Goal: Navigation & Orientation: Find specific page/section

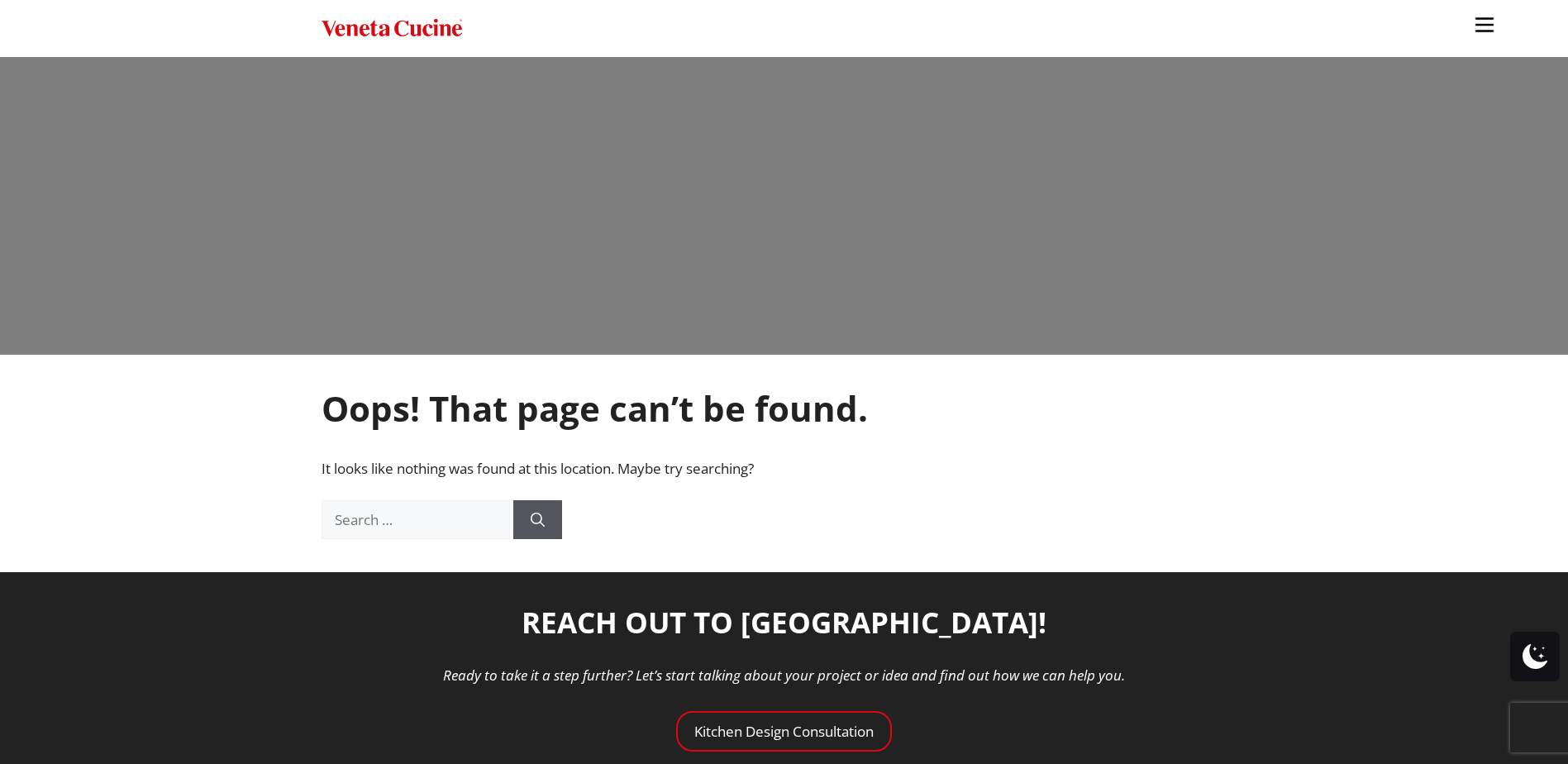
click at [403, 36] on img "Site" at bounding box center [391, 29] width 141 height 24
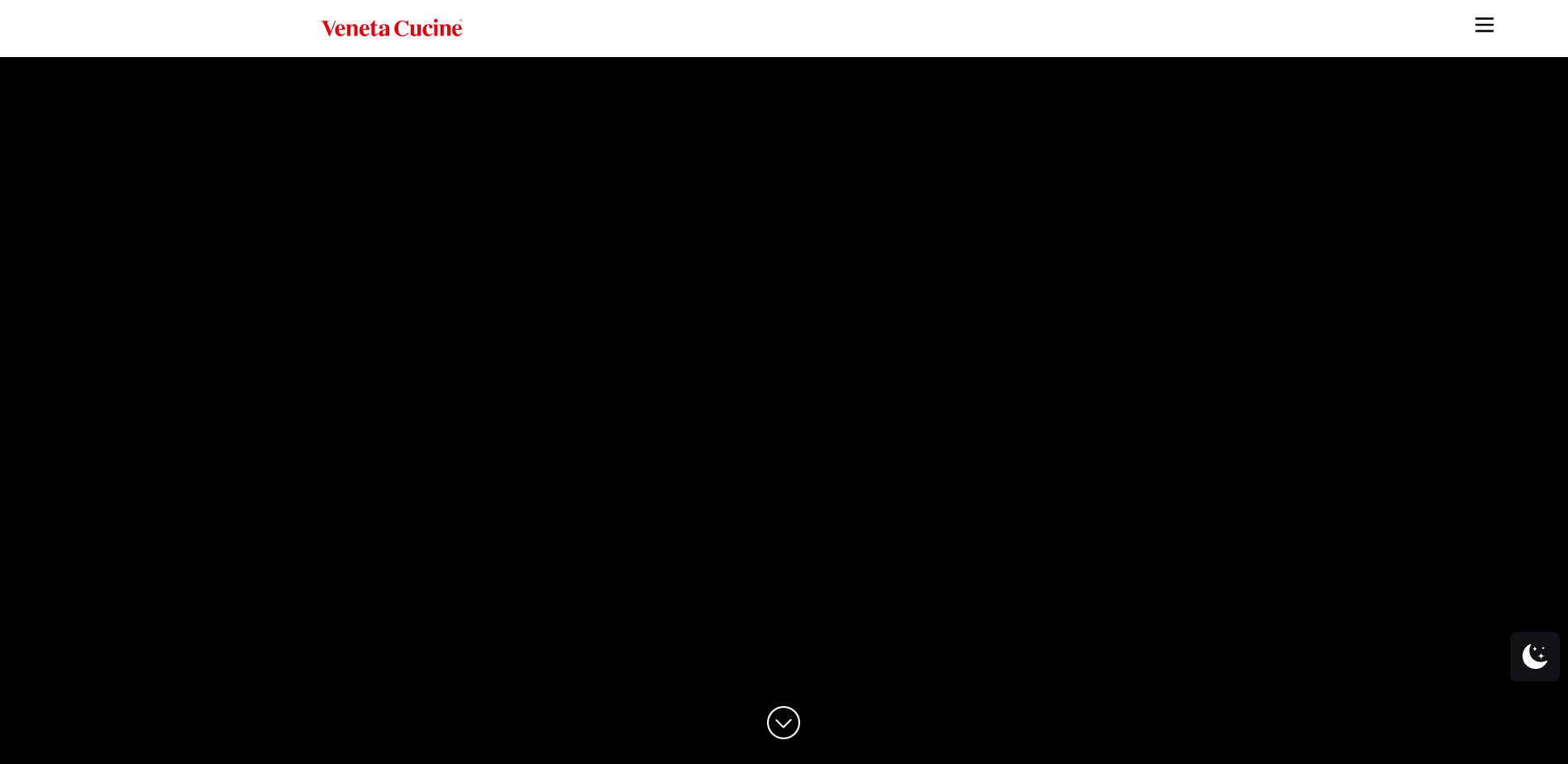
click at [783, 721] on img at bounding box center [783, 722] width 33 height 33
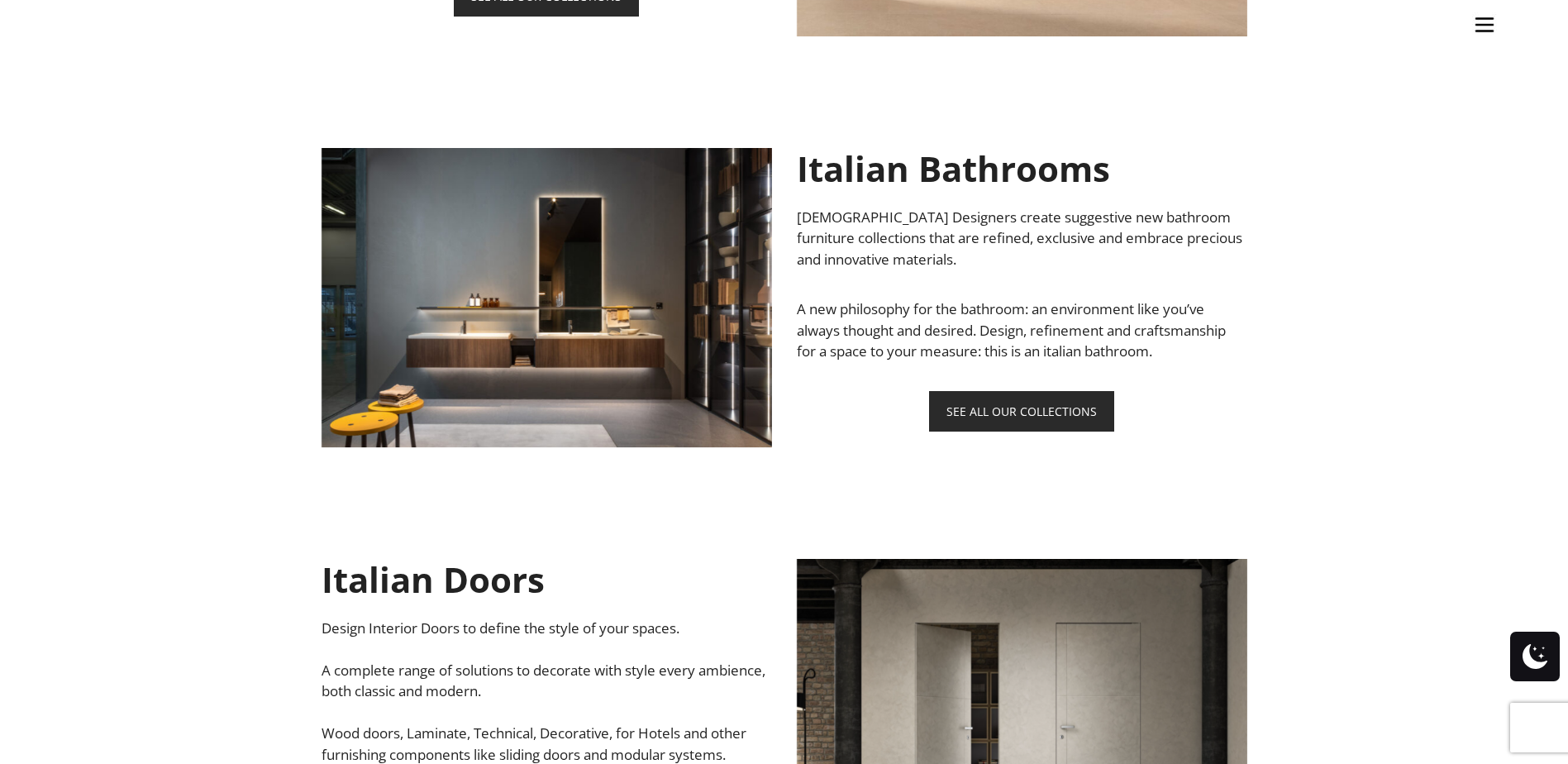
scroll to position [1508, 0]
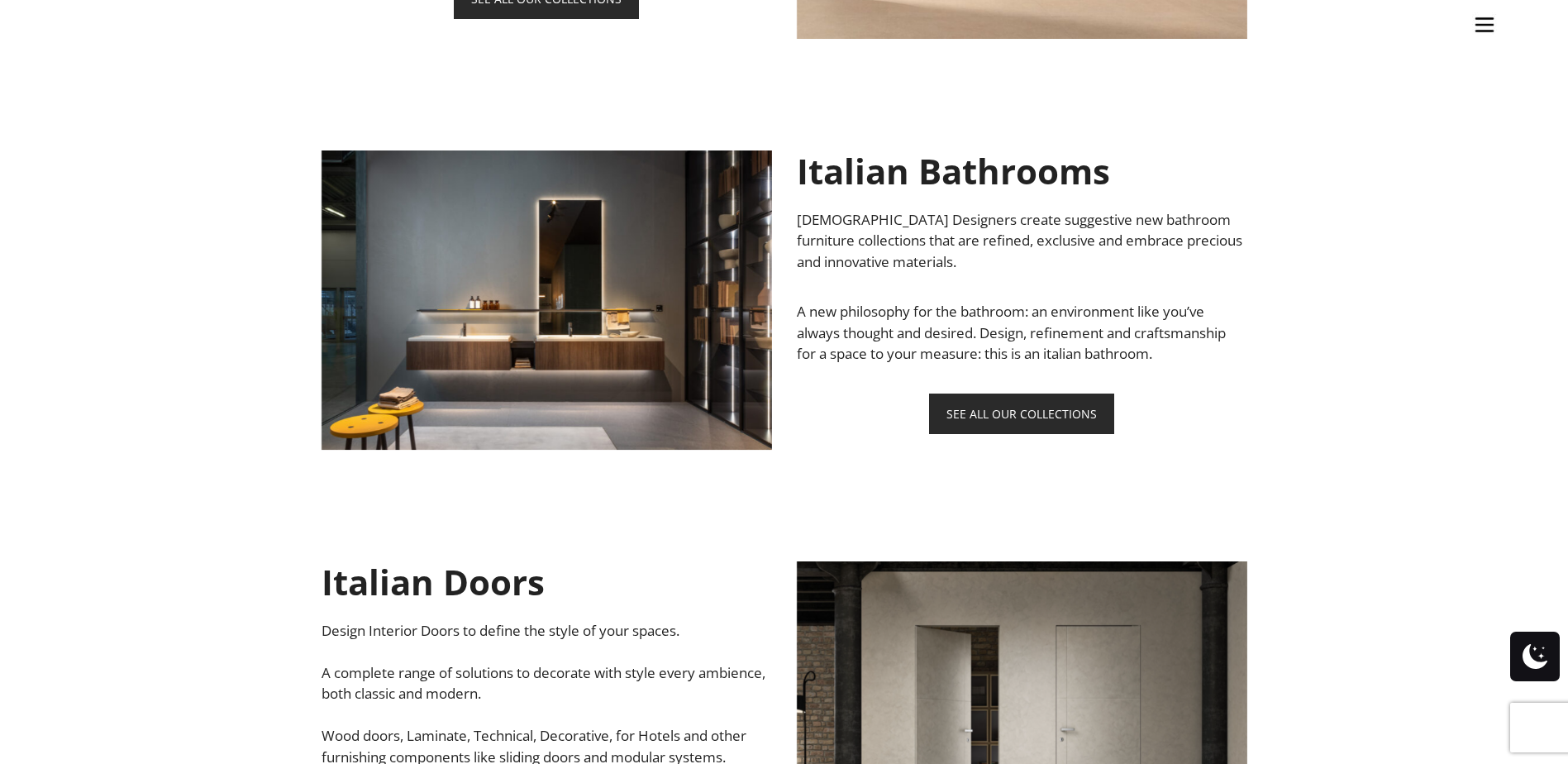
click at [630, 364] on img at bounding box center [547, 300] width 451 height 299
click at [1003, 411] on link "SEE ALL OUR COLLECTIONS" at bounding box center [1021, 413] width 186 height 41
